Goal: Contribute content

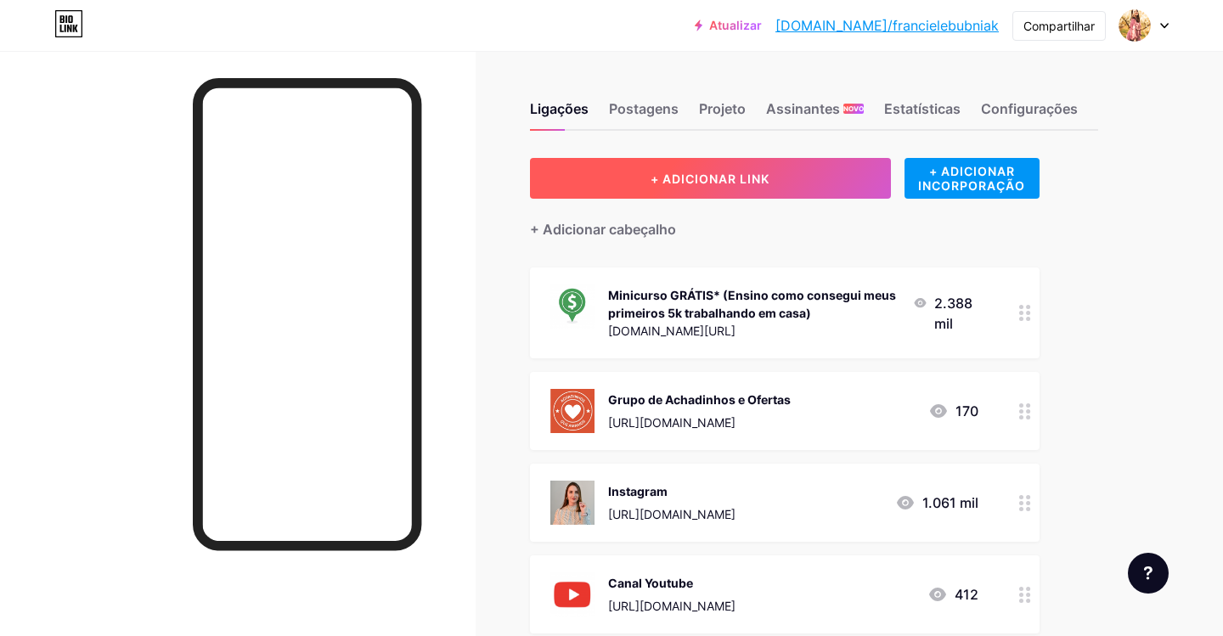
click at [672, 172] on font "+ ADICIONAR LINK" at bounding box center [710, 179] width 119 height 14
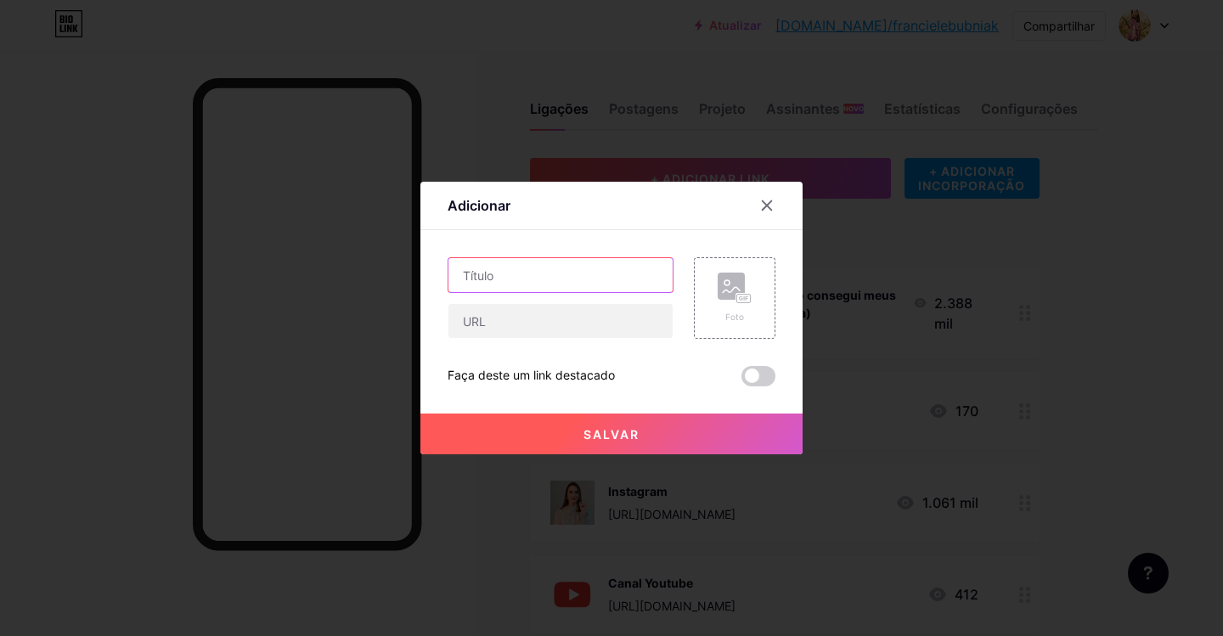
click at [522, 272] on input "text" at bounding box center [561, 275] width 224 height 34
type input "Frigideira antiaderente"
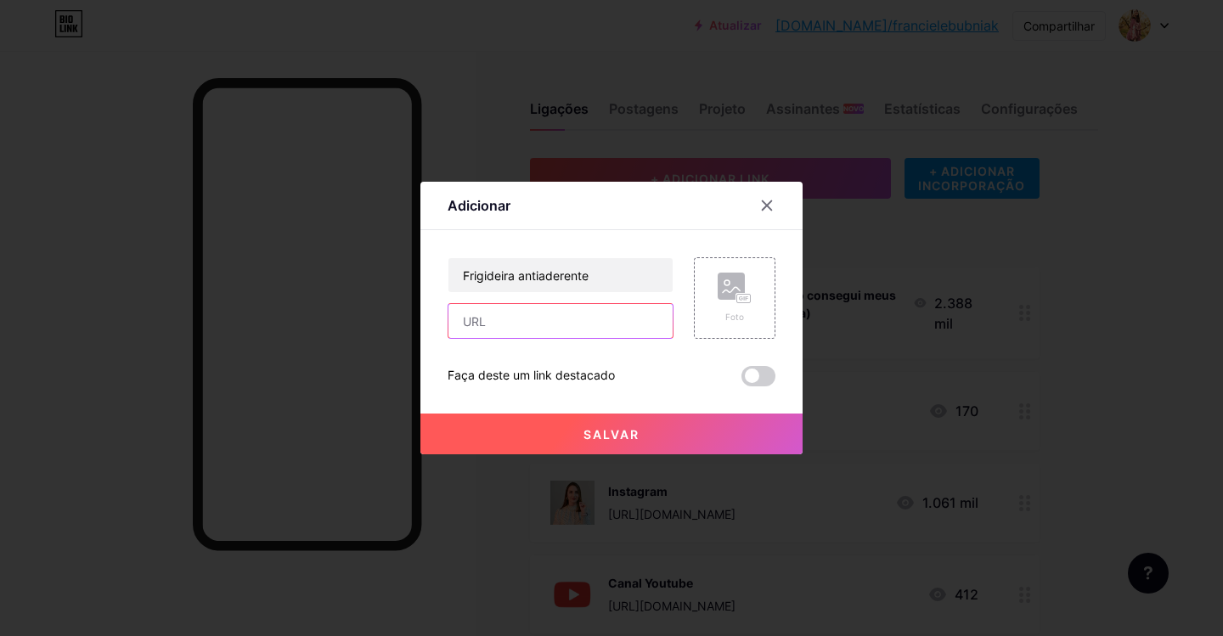
click at [505, 310] on input "text" at bounding box center [561, 321] width 224 height 34
paste input "[URL][DOMAIN_NAME]"
type input "[URL][DOMAIN_NAME]"
click at [776, 285] on div "Adicionar Contente YouTube Reproduza vídeos do YouTube sem sair da sua página. …" at bounding box center [611, 318] width 382 height 273
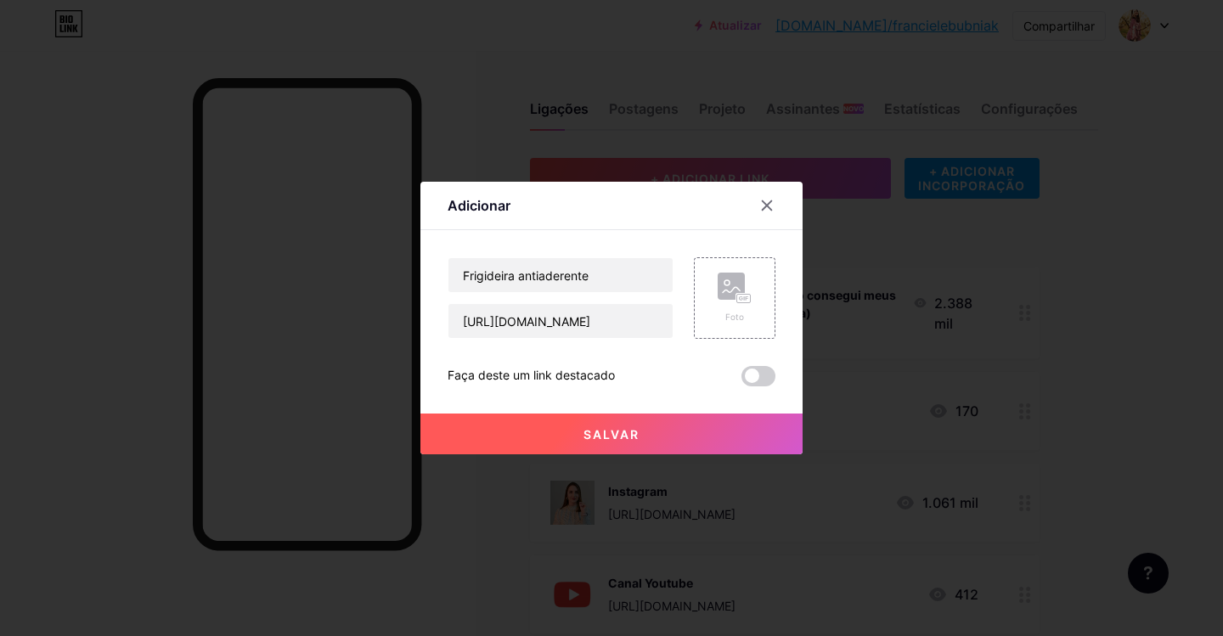
scroll to position [0, 0]
click at [736, 292] on rect at bounding box center [731, 286] width 27 height 27
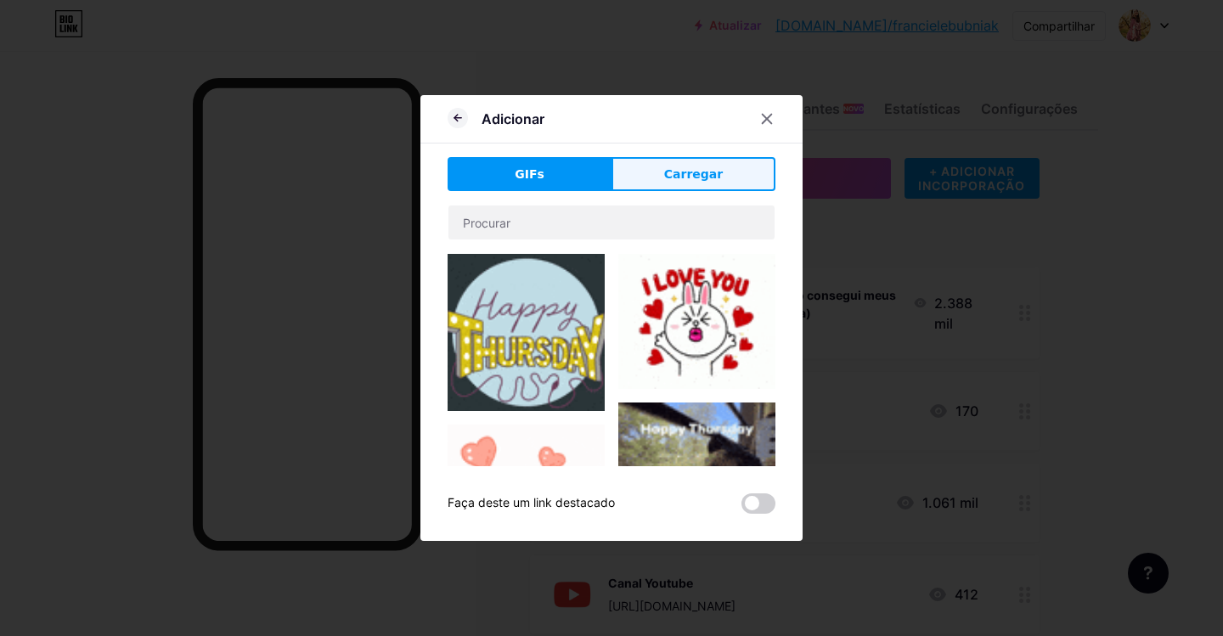
click at [703, 173] on font "Carregar" at bounding box center [693, 174] width 59 height 14
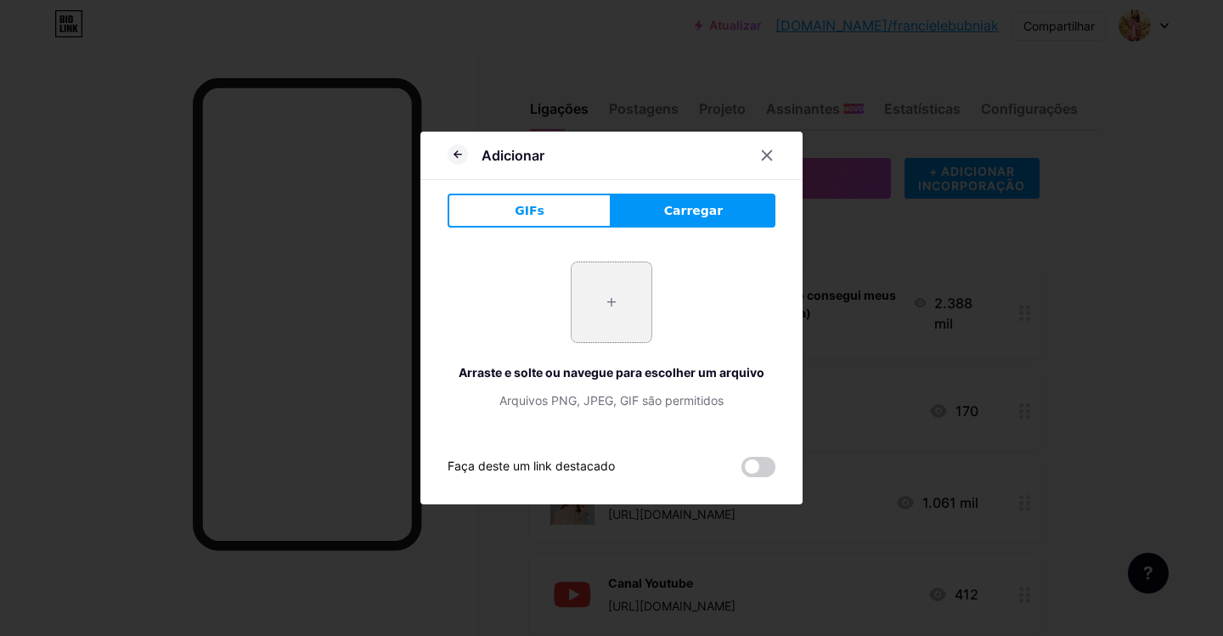
click at [621, 296] on input "file" at bounding box center [612, 302] width 80 height 80
type input "C:\fakepath\Captura de Tela [DATE] 09.59.24.png"
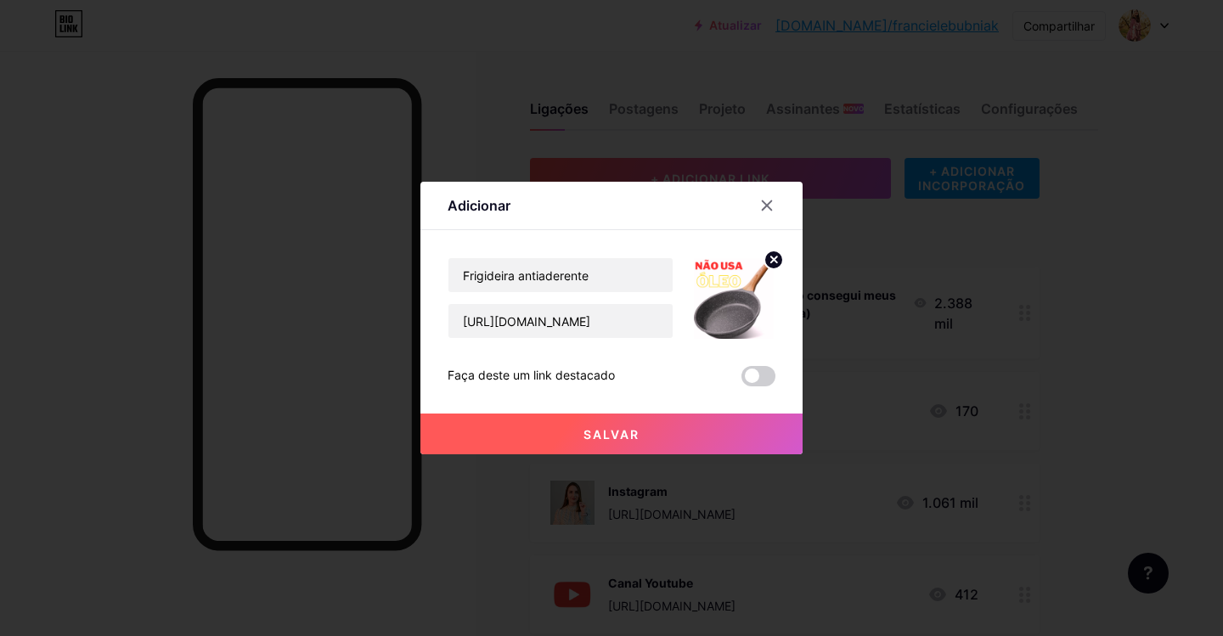
click at [597, 437] on font "Salvar" at bounding box center [612, 434] width 56 height 14
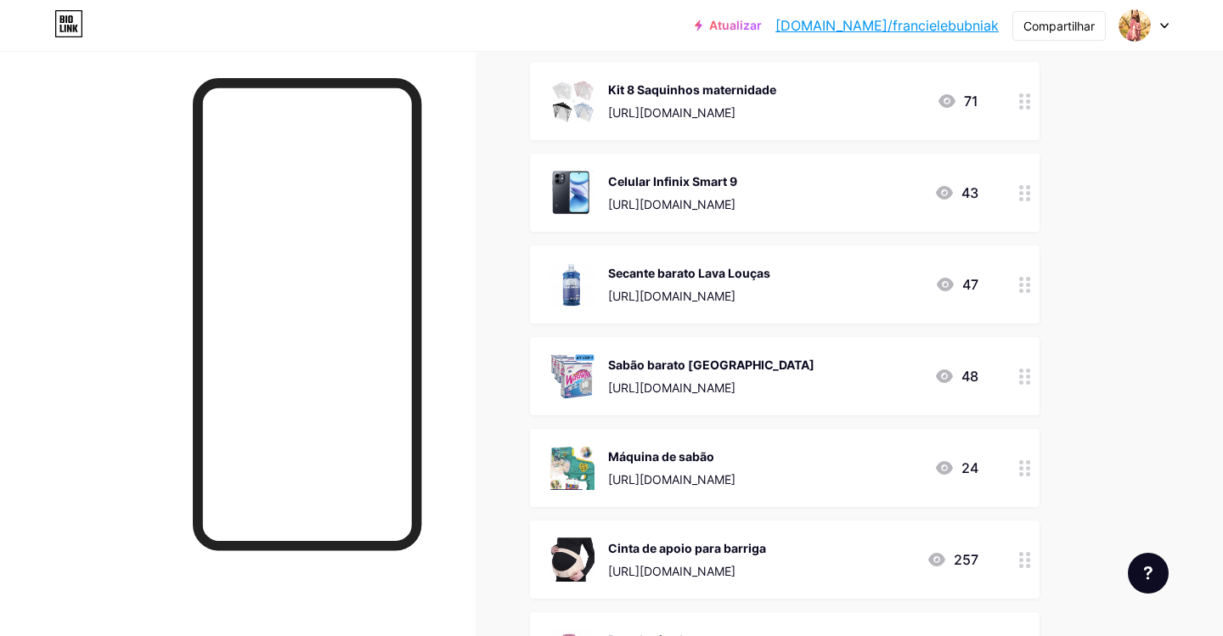
scroll to position [4163, 0]
click at [1029, 281] on icon at bounding box center [1025, 285] width 12 height 16
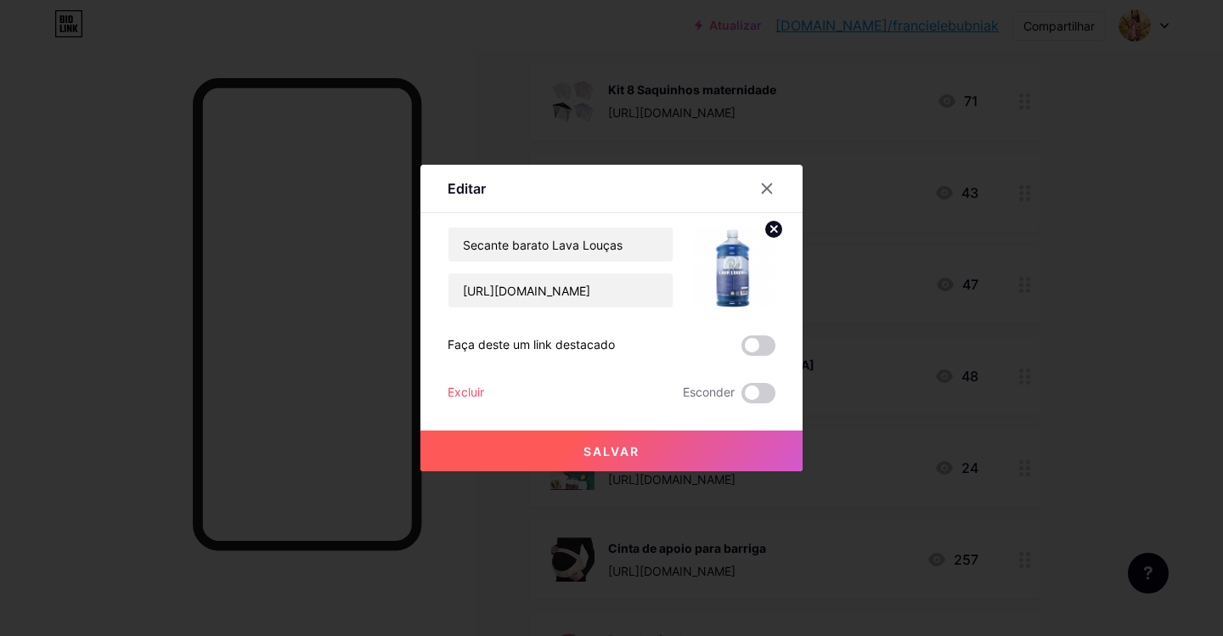
click at [465, 396] on font "Excluir" at bounding box center [466, 392] width 37 height 14
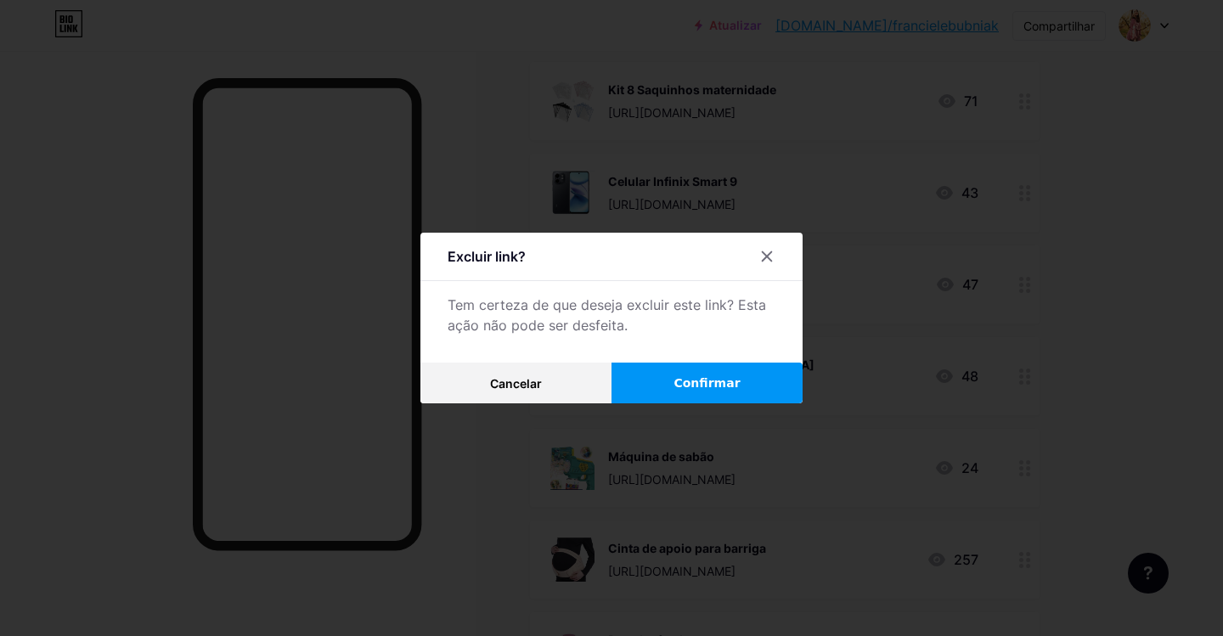
click at [760, 383] on button "Confirmar" at bounding box center [707, 383] width 191 height 41
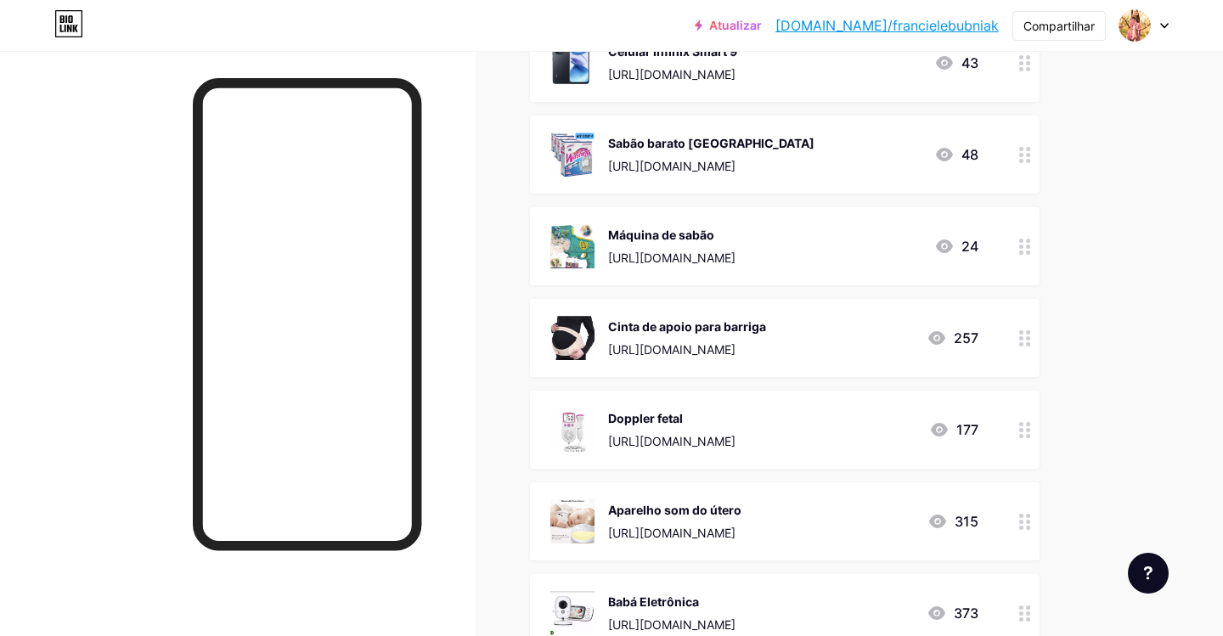
scroll to position [3855, 0]
